Goal: Task Accomplishment & Management: Manage account settings

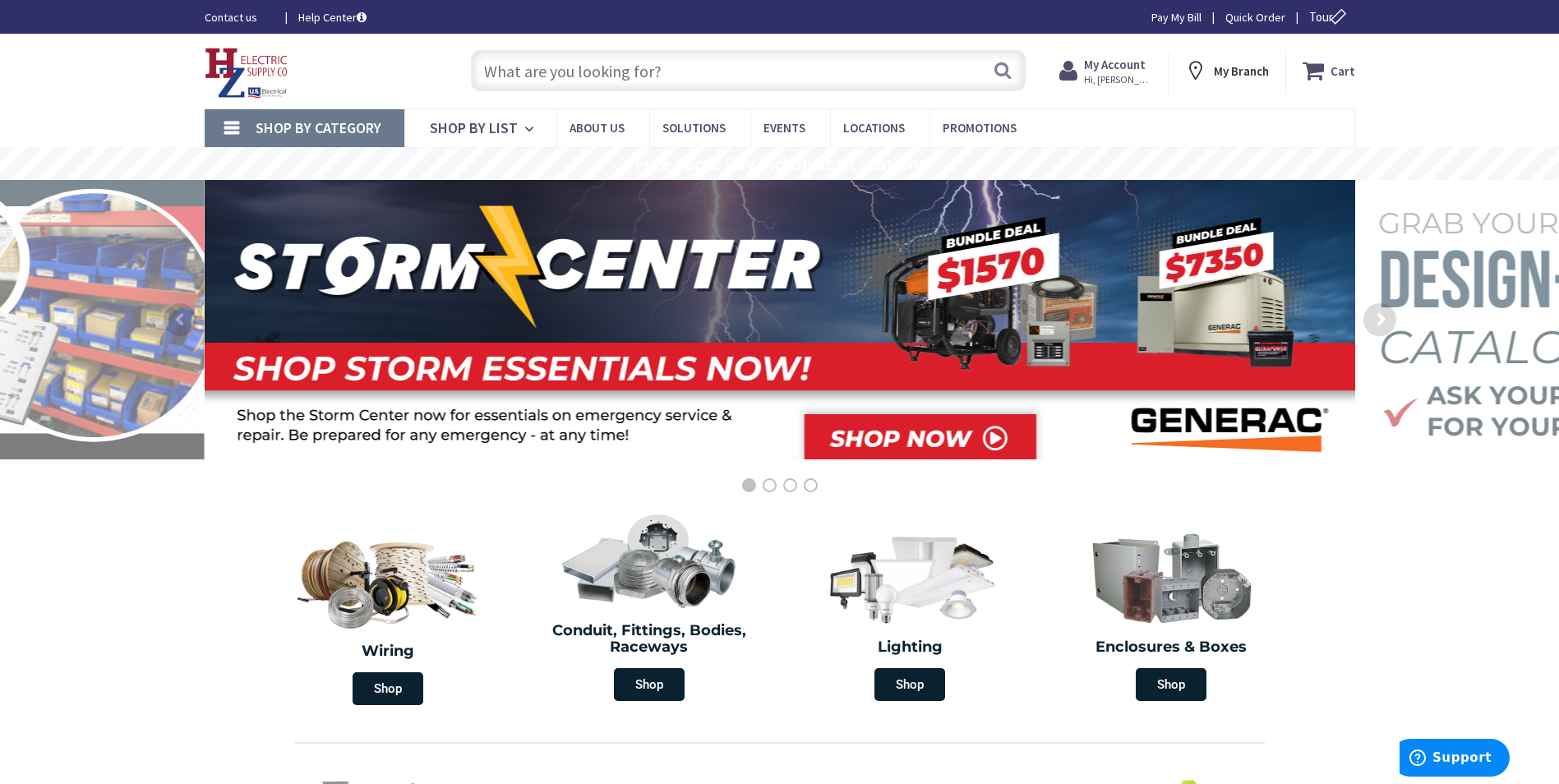
click at [1121, 66] on strong "My Account" at bounding box center [1114, 64] width 62 height 15
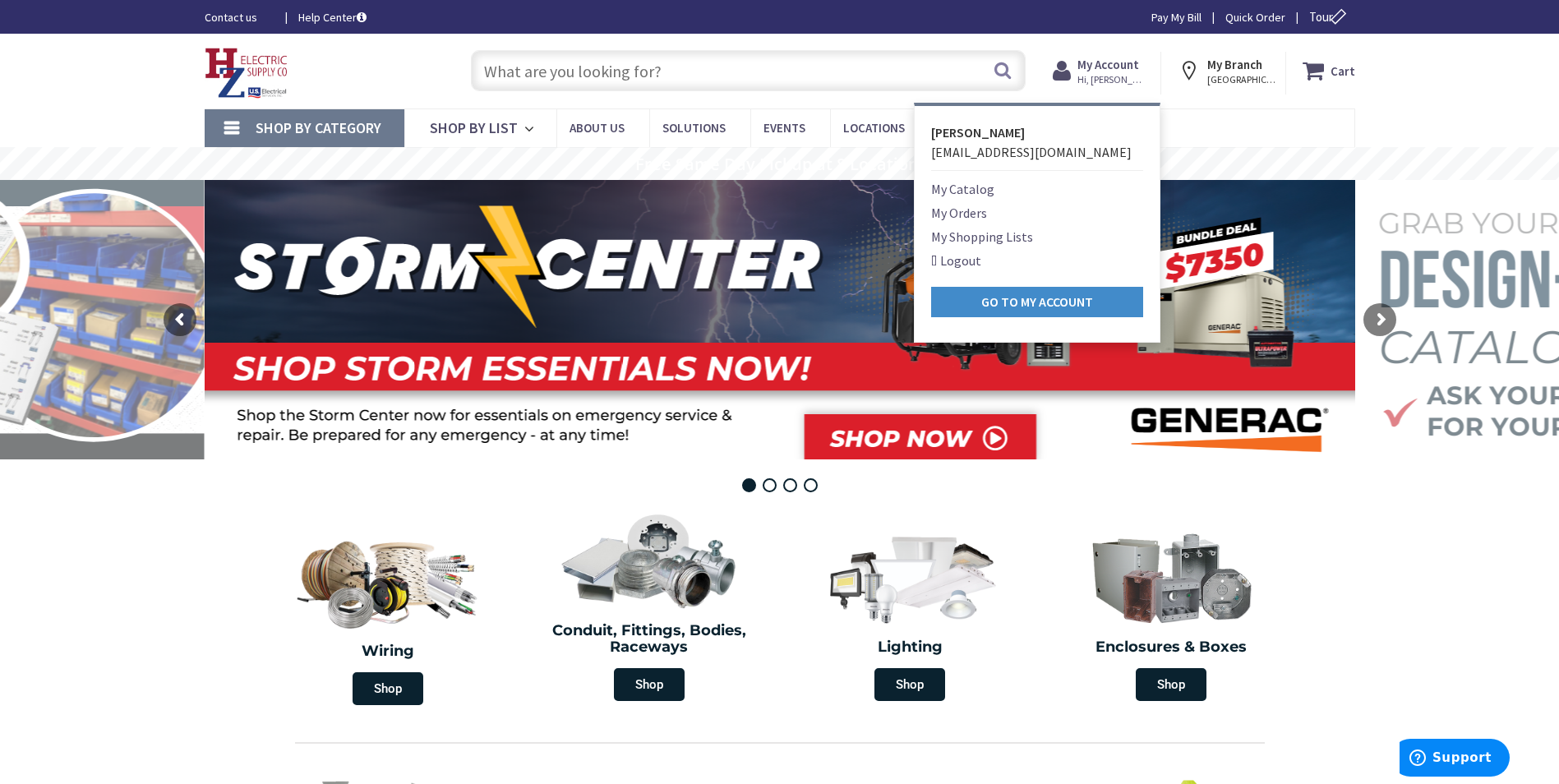
click at [956, 263] on link "Logout" at bounding box center [956, 260] width 50 height 20
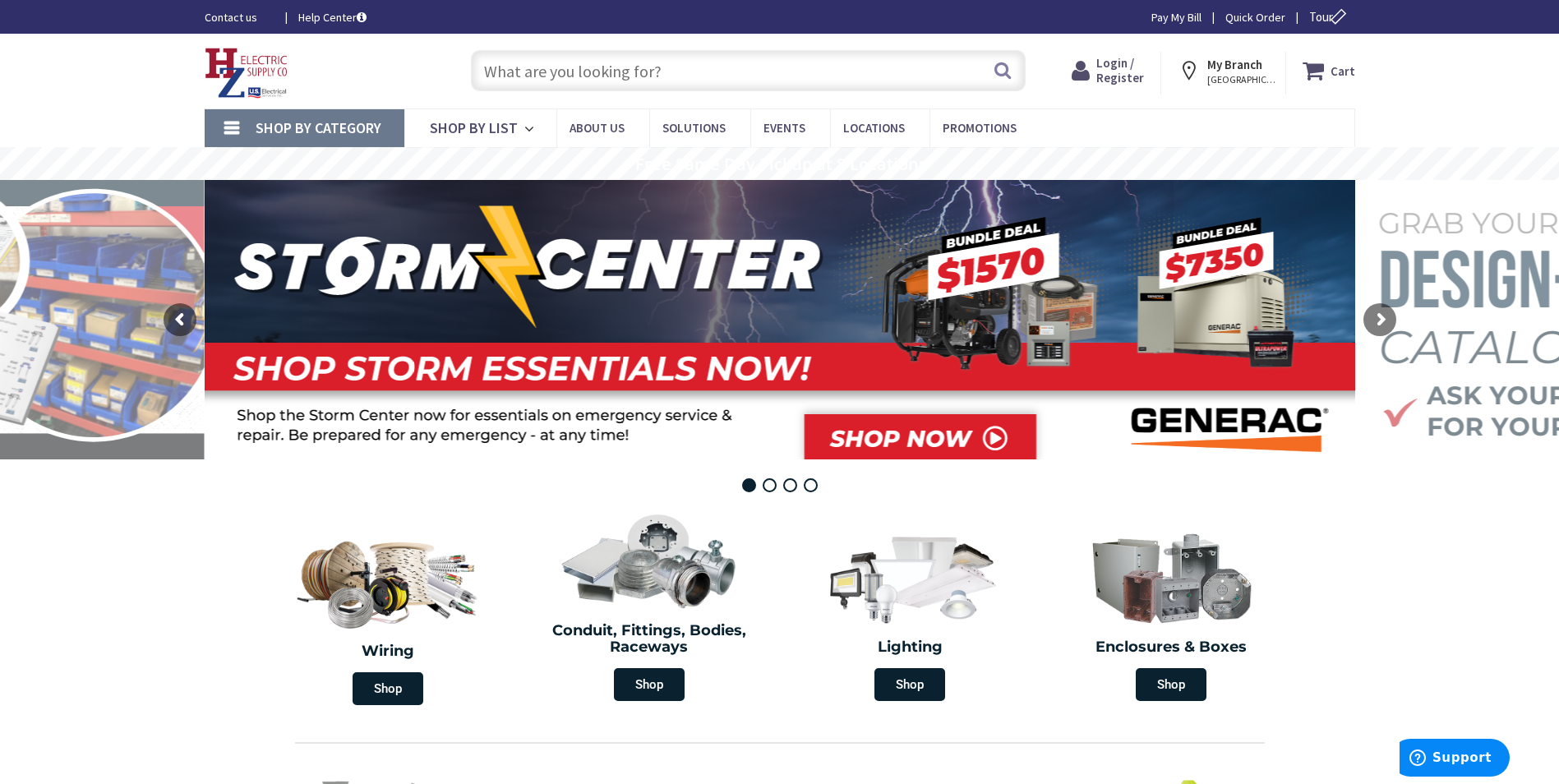
click at [1116, 81] on span "Login / Register" at bounding box center [1120, 70] width 47 height 30
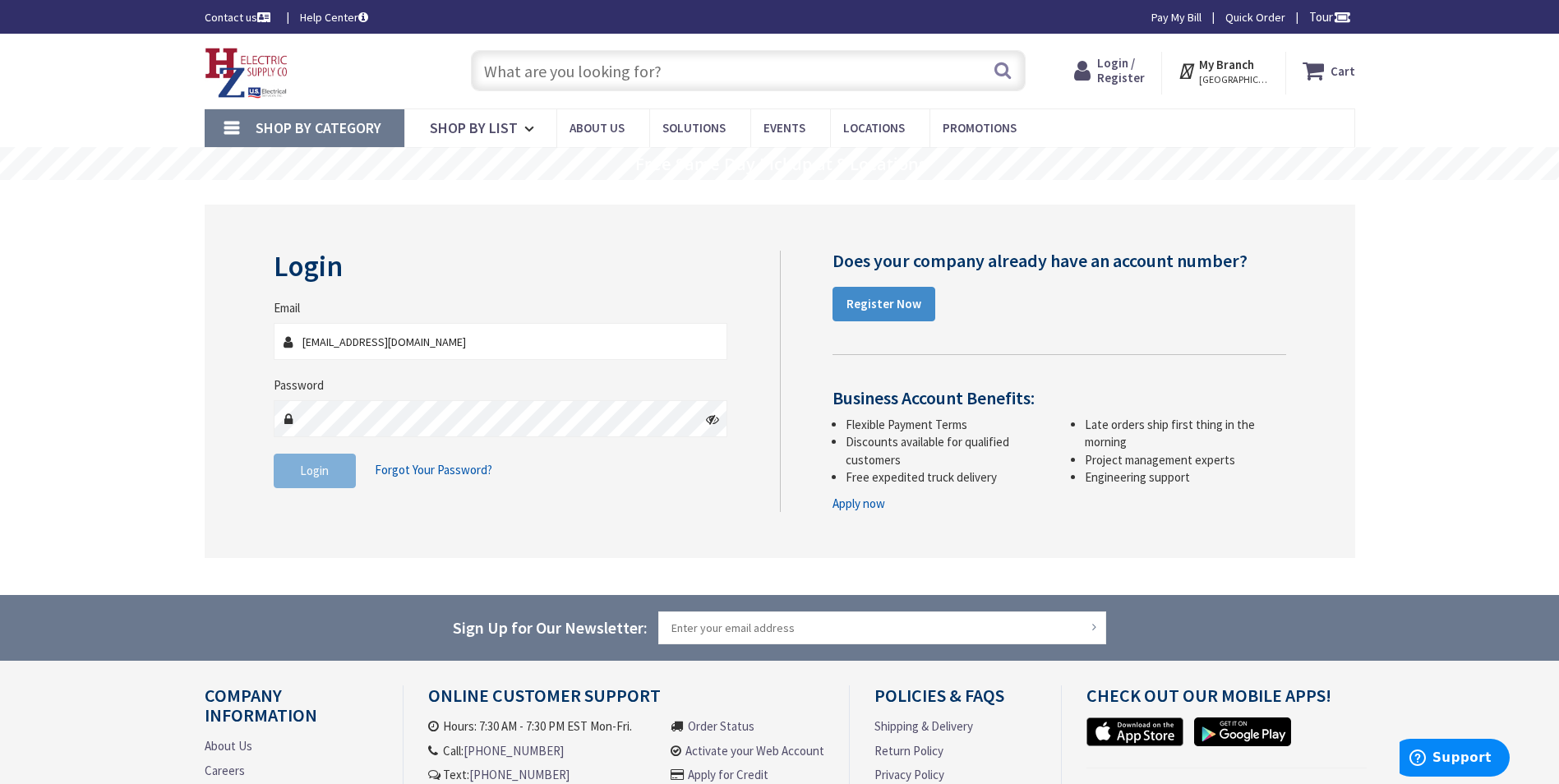
click at [417, 331] on input "dharrison@comalli.com" at bounding box center [501, 341] width 455 height 37
type input "[EMAIL_ADDRESS][DOMAIN_NAME]"
click at [317, 468] on span "Login" at bounding box center [314, 470] width 28 height 15
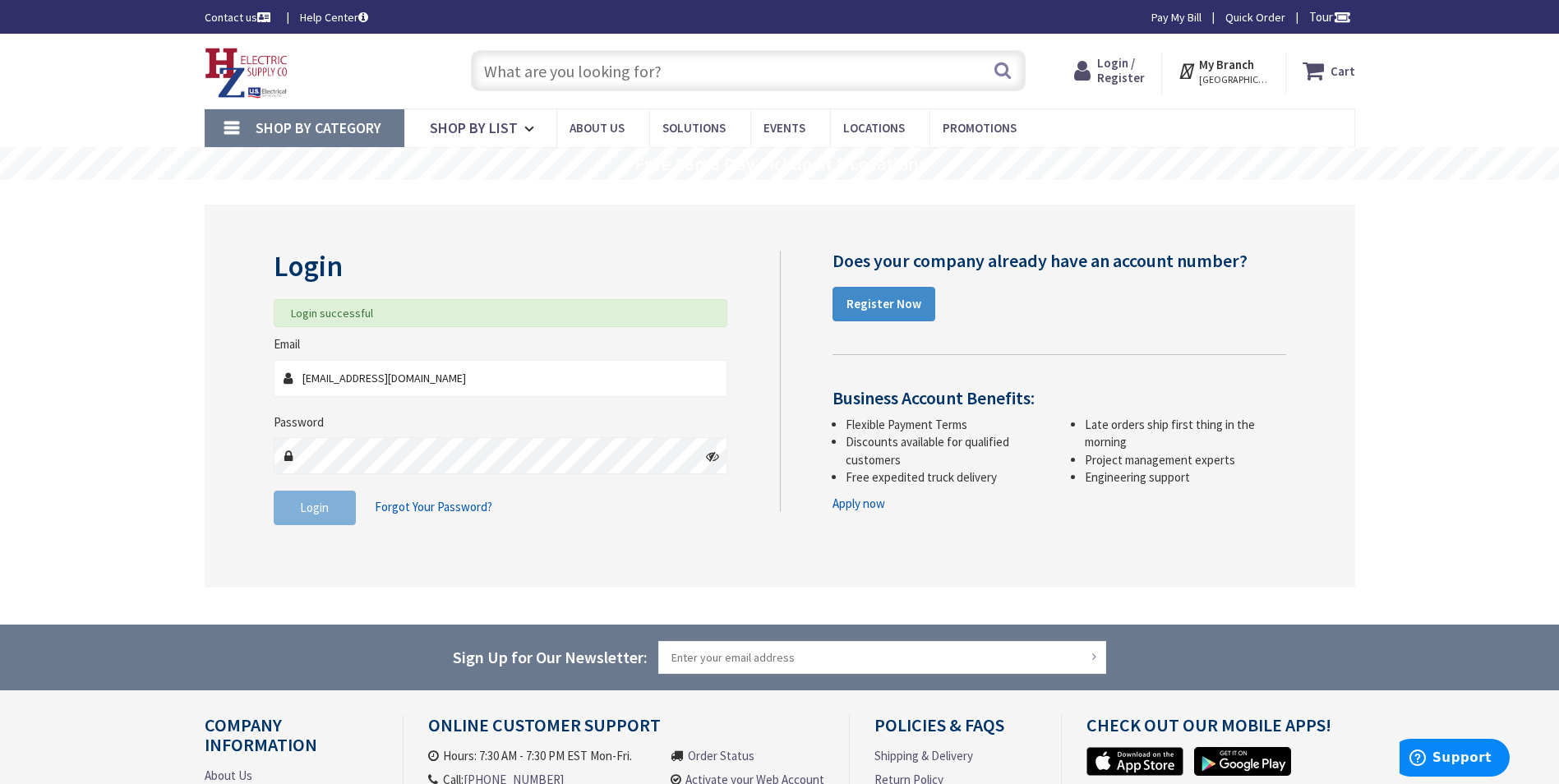
click at [1164, 20] on link "Pay My Bill" at bounding box center [1175, 17] width 50 height 16
